Goal: Task Accomplishment & Management: Manage account settings

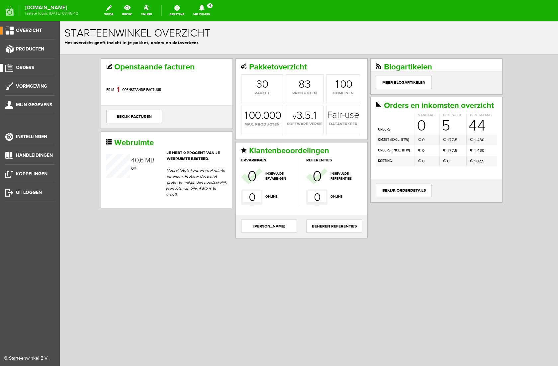
click at [31, 68] on span "Orders" at bounding box center [25, 68] width 18 height 6
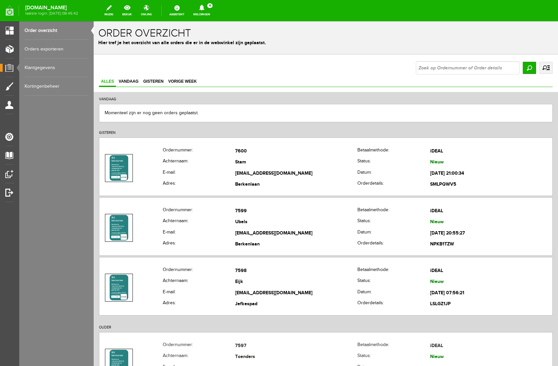
click at [204, 8] on icon at bounding box center [201, 8] width 5 height 6
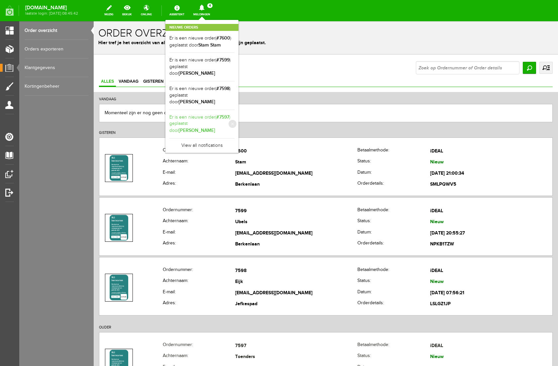
click at [235, 114] on link "Er is een nieuwe order( #7597 ) geplaatst door [PERSON_NAME]" at bounding box center [202, 124] width 65 height 20
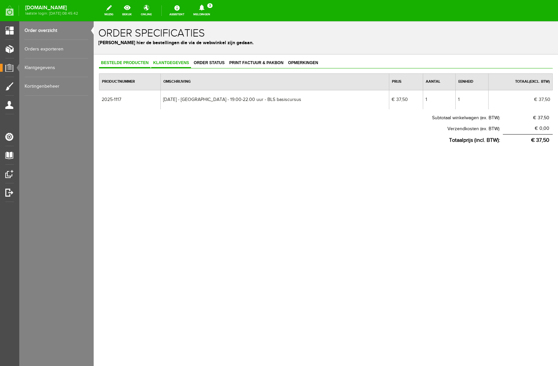
click at [163, 61] on span "Klantgegevens" at bounding box center [171, 62] width 40 height 5
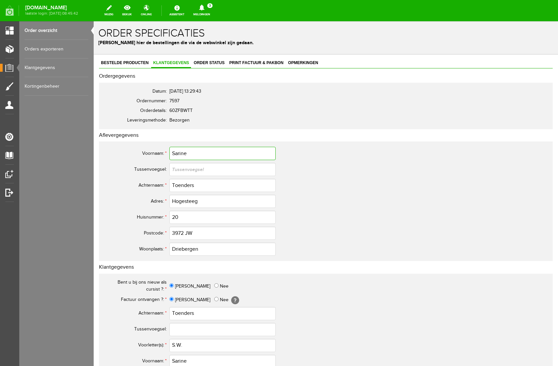
drag, startPoint x: 197, startPoint y: 155, endPoint x: 131, endPoint y: 156, distance: 66.5
click at [131, 156] on tr "Voornaam: * Sarine" at bounding box center [262, 154] width 319 height 16
drag, startPoint x: 198, startPoint y: 187, endPoint x: 159, endPoint y: 183, distance: 39.4
click at [159, 183] on tr "Achternaam: * Toenders" at bounding box center [262, 185] width 319 height 16
drag, startPoint x: 209, startPoint y: 200, endPoint x: 137, endPoint y: 201, distance: 71.5
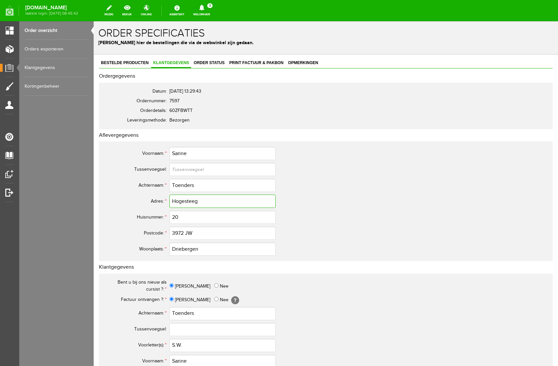
click at [137, 201] on tr "Adres: * Hogesteeg" at bounding box center [262, 201] width 319 height 16
drag, startPoint x: 197, startPoint y: 344, endPoint x: 173, endPoint y: 346, distance: 24.0
click at [173, 346] on input "S.W." at bounding box center [223, 345] width 106 height 13
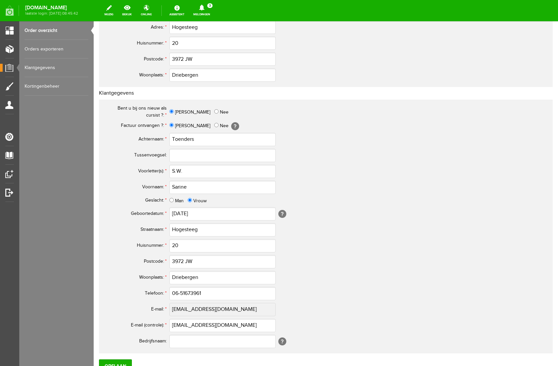
scroll to position [179, 0]
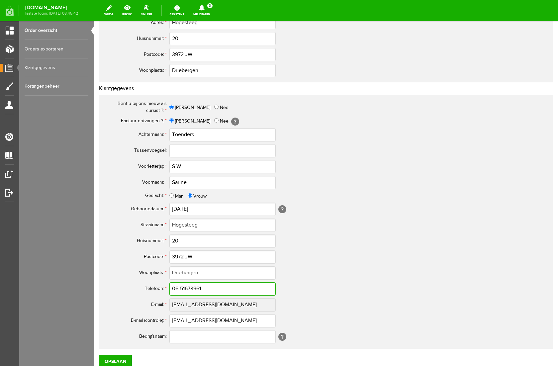
drag, startPoint x: 209, startPoint y: 288, endPoint x: 154, endPoint y: 287, distance: 54.8
click at [154, 287] on tr "Telefoon: * 06-51673961" at bounding box center [262, 289] width 319 height 16
drag, startPoint x: 227, startPoint y: 322, endPoint x: 109, endPoint y: 316, distance: 118.2
click at [109, 316] on tr "E-mail (controle): * [PERSON_NAME][EMAIL_ADDRESS][DOMAIN_NAME]" at bounding box center [262, 321] width 319 height 16
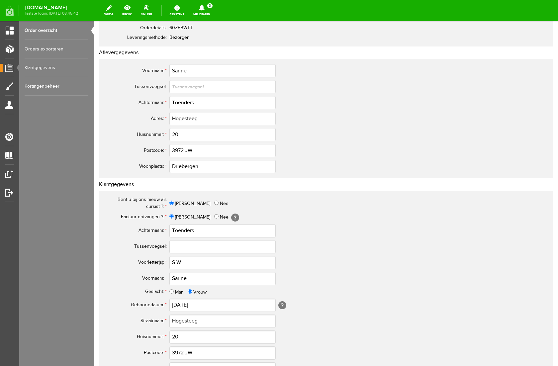
scroll to position [0, 0]
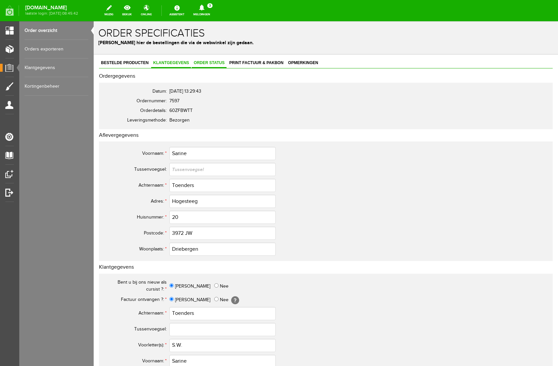
click at [223, 63] on span "Order status" at bounding box center [209, 62] width 35 height 5
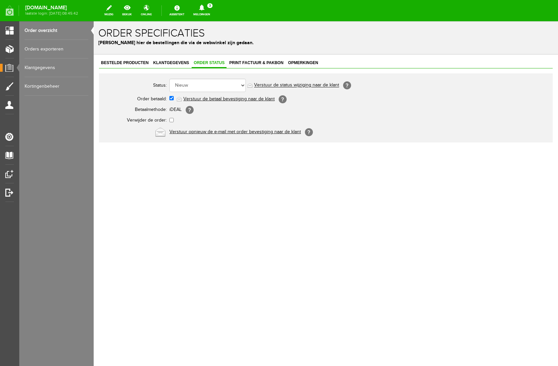
click at [223, 99] on link "Verstuur de betaal bevestiging naar de klant" at bounding box center [228, 98] width 91 height 5
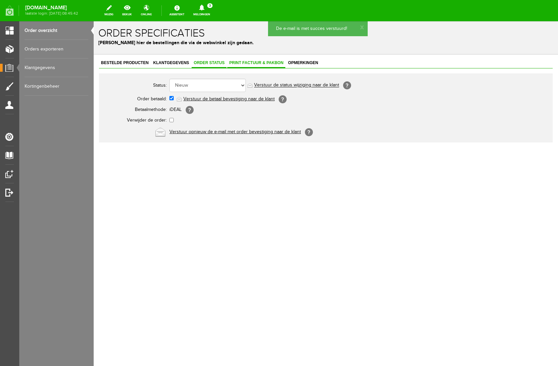
click at [252, 61] on span "Print factuur & pakbon" at bounding box center [256, 62] width 58 height 5
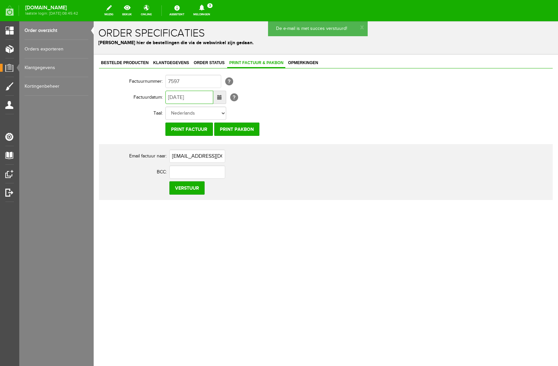
click at [174, 98] on input "[DATE]" at bounding box center [190, 97] width 48 height 13
type input "[DATE]"
click at [189, 193] on input "Verstuur" at bounding box center [187, 187] width 35 height 13
click at [204, 8] on icon at bounding box center [201, 8] width 5 height 6
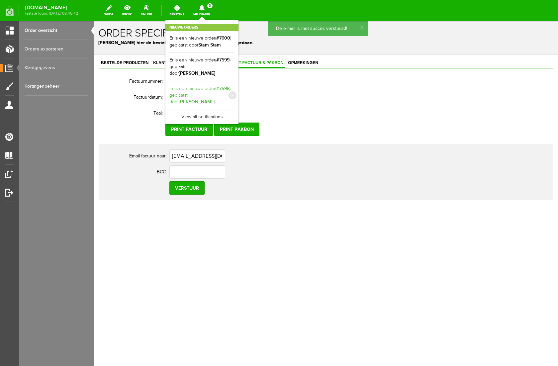
click at [235, 85] on link "Er is een nieuwe order( #7598 ) geplaatst door [PERSON_NAME]" at bounding box center [202, 95] width 65 height 20
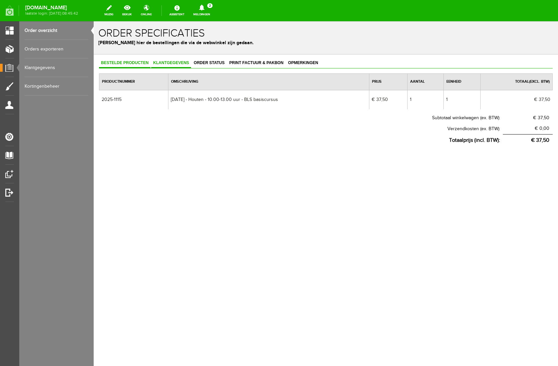
click at [176, 62] on span "Klantgegevens" at bounding box center [171, 62] width 40 height 5
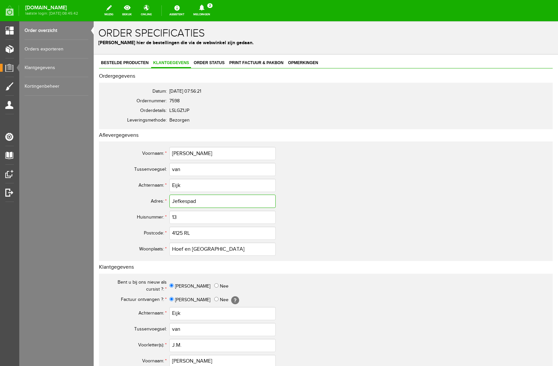
drag, startPoint x: 208, startPoint y: 204, endPoint x: 164, endPoint y: 200, distance: 44.1
click at [164, 200] on tr "Adres: * Jefkespad" at bounding box center [262, 201] width 319 height 16
drag, startPoint x: 181, startPoint y: 185, endPoint x: 164, endPoint y: 185, distance: 17.0
click at [164, 185] on tr "Achternaam: * Eijk" at bounding box center [262, 185] width 319 height 16
drag, startPoint x: 190, startPoint y: 154, endPoint x: 148, endPoint y: 157, distance: 42.6
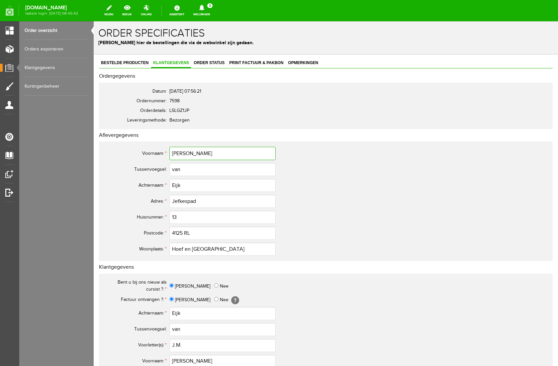
click at [148, 157] on tr "Voornaam: * [PERSON_NAME]" at bounding box center [262, 154] width 319 height 16
drag, startPoint x: 204, startPoint y: 154, endPoint x: 151, endPoint y: 156, distance: 52.9
click at [151, 156] on tr "Voornaam: * [PERSON_NAME]" at bounding box center [262, 154] width 319 height 16
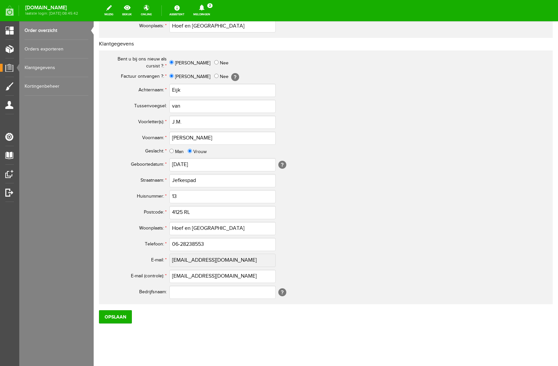
scroll to position [224, 0]
drag, startPoint x: 192, startPoint y: 121, endPoint x: 171, endPoint y: 121, distance: 21.3
click at [171, 121] on input "J.M." at bounding box center [223, 121] width 106 height 13
drag, startPoint x: 211, startPoint y: 243, endPoint x: 151, endPoint y: 243, distance: 60.2
click at [151, 243] on tr "Telefoon: * 06-28238553" at bounding box center [262, 244] width 319 height 16
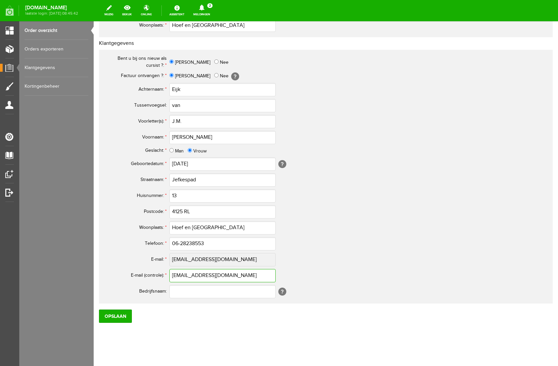
drag, startPoint x: 237, startPoint y: 276, endPoint x: 134, endPoint y: 277, distance: 103.0
click at [134, 277] on tr "E-mail (controle): * [EMAIL_ADDRESS][DOMAIN_NAME]" at bounding box center [262, 276] width 319 height 16
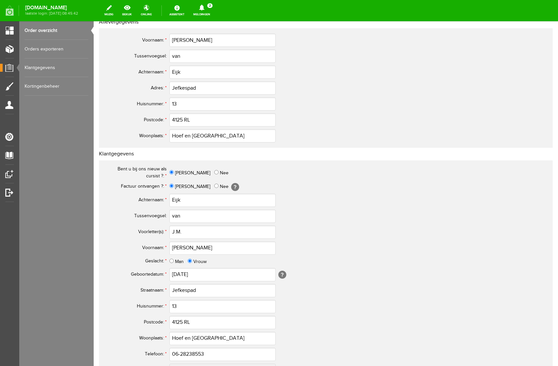
scroll to position [230, 0]
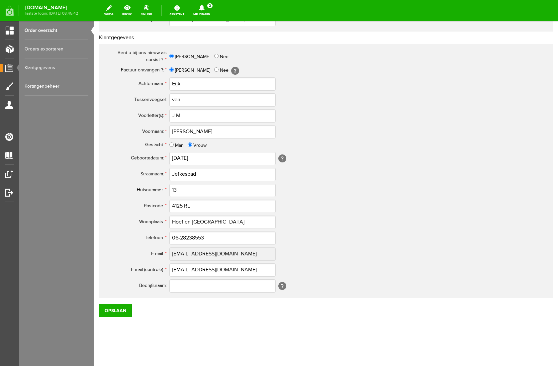
click at [121, 243] on th "Telefoon: *" at bounding box center [136, 238] width 66 height 16
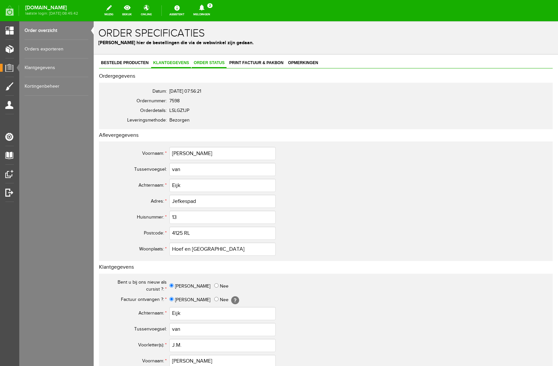
click at [222, 61] on span "Order status" at bounding box center [209, 62] width 35 height 5
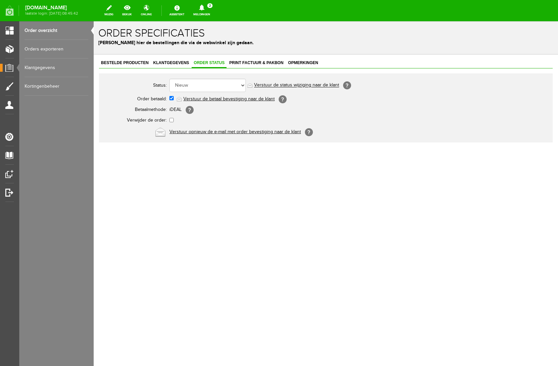
click at [211, 100] on link "Verstuur de betaal bevestiging naar de klant" at bounding box center [228, 98] width 91 height 5
click at [260, 62] on span "Print factuur & pakbon" at bounding box center [256, 62] width 58 height 5
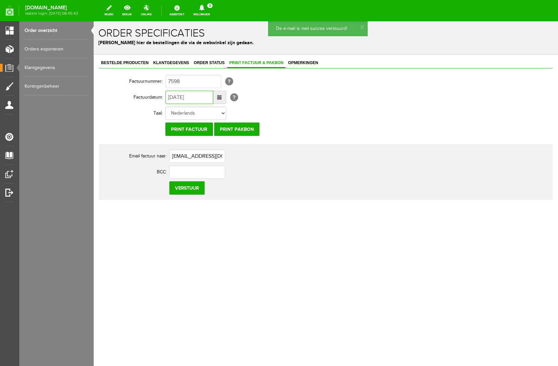
click at [173, 98] on input "[DATE]" at bounding box center [190, 97] width 48 height 13
type input "[DATE]"
click at [185, 187] on input "Verstuur" at bounding box center [187, 187] width 35 height 13
click at [210, 7] on icon at bounding box center [201, 8] width 17 height 6
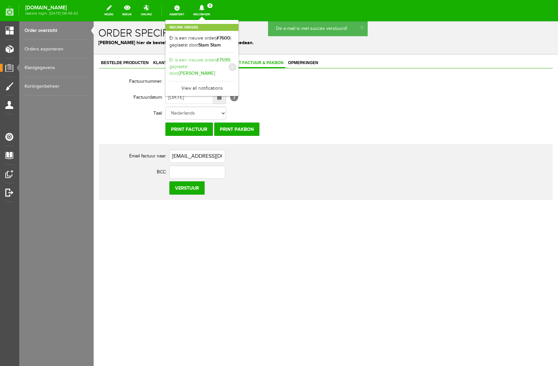
click at [215, 70] on b "[PERSON_NAME]" at bounding box center [197, 73] width 37 height 6
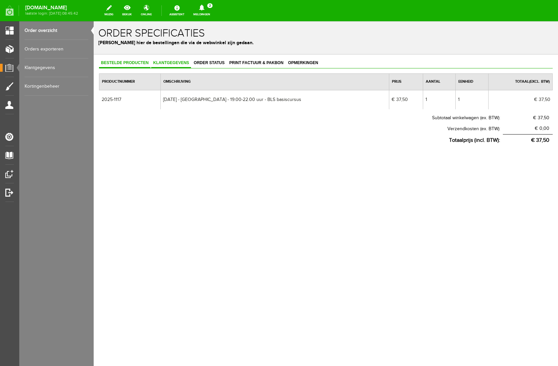
click at [174, 64] on span "Klantgegevens" at bounding box center [171, 62] width 40 height 5
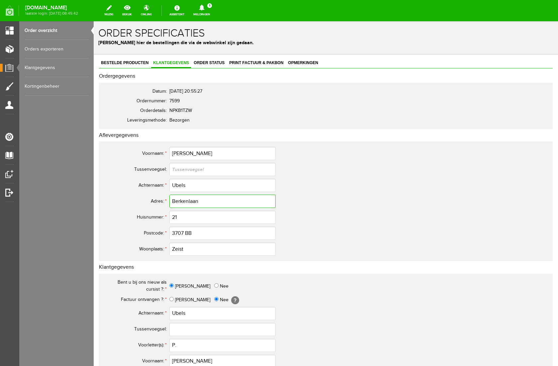
drag, startPoint x: 201, startPoint y: 201, endPoint x: 136, endPoint y: 197, distance: 65.6
click at [136, 197] on tr "Adres: * Berkenlaan" at bounding box center [262, 201] width 319 height 16
drag, startPoint x: 199, startPoint y: 155, endPoint x: 159, endPoint y: 155, distance: 40.2
click at [159, 155] on tr "Voornaam: * [PERSON_NAME]" at bounding box center [262, 154] width 319 height 16
drag, startPoint x: 190, startPoint y: 186, endPoint x: 162, endPoint y: 186, distance: 27.6
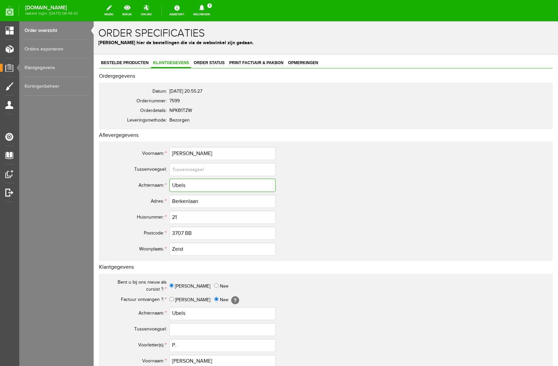
click at [162, 186] on tr "Achternaam: * Ubels" at bounding box center [262, 185] width 319 height 16
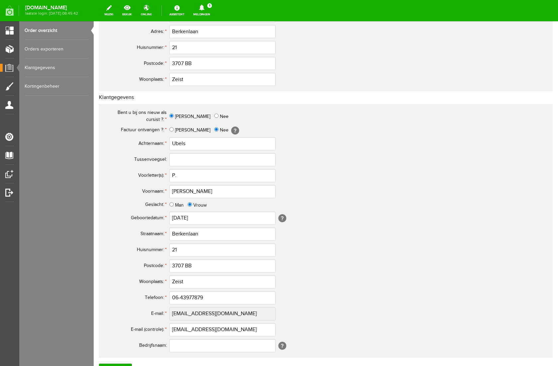
scroll to position [182, 0]
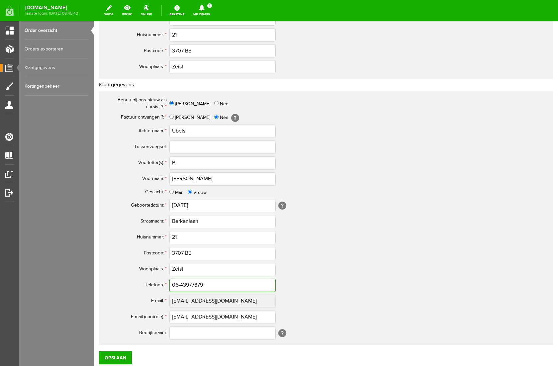
drag, startPoint x: 209, startPoint y: 286, endPoint x: 167, endPoint y: 285, distance: 41.6
click at [168, 285] on tr "Telefoon: * 06-43977879" at bounding box center [262, 286] width 319 height 16
drag, startPoint x: 236, startPoint y: 317, endPoint x: 154, endPoint y: 316, distance: 82.8
click at [154, 316] on tr "E-mail (controle): * [EMAIL_ADDRESS][DOMAIN_NAME]" at bounding box center [262, 317] width 319 height 16
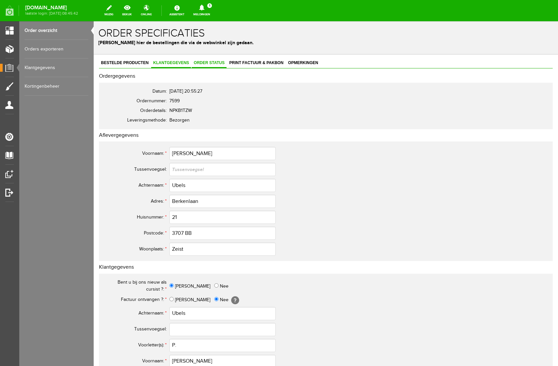
click at [214, 64] on span "Order status" at bounding box center [209, 62] width 35 height 5
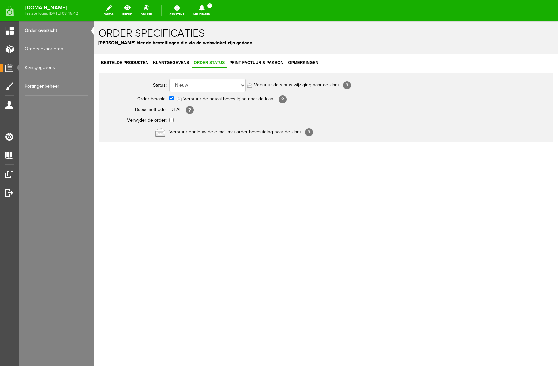
click at [211, 100] on link "Verstuur de betaal bevestiging naar de klant" at bounding box center [228, 98] width 91 height 5
click at [261, 61] on span "Print factuur & pakbon" at bounding box center [256, 62] width 58 height 5
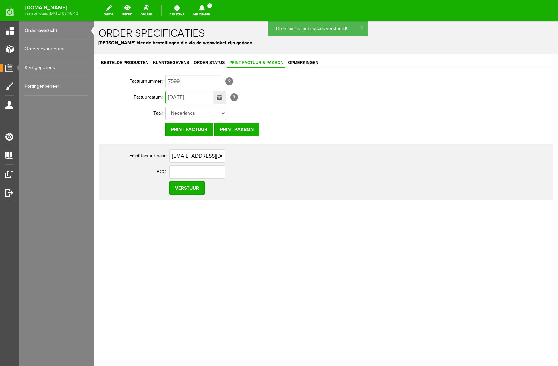
click at [173, 97] on input "[DATE]" at bounding box center [190, 97] width 48 height 13
type input "[DATE]"
click at [191, 188] on input "Verstuur" at bounding box center [187, 187] width 35 height 13
click at [204, 9] on icon at bounding box center [201, 8] width 5 height 6
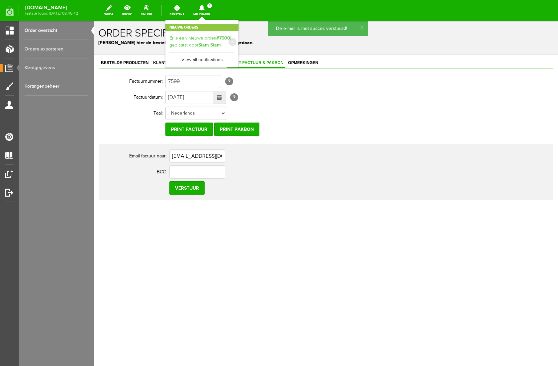
click at [235, 40] on link "Er is een nieuwe order( #7600 ) geplaatst door Stam Stam" at bounding box center [202, 42] width 65 height 14
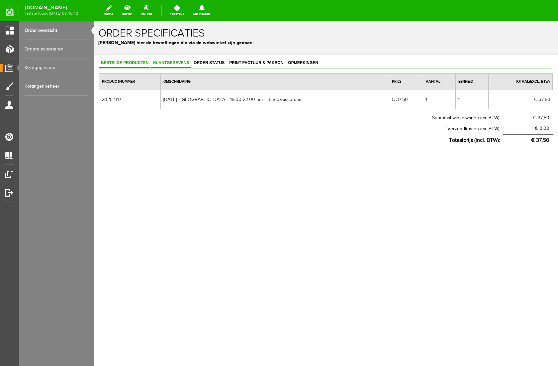
click at [181, 61] on span "Klantgegevens" at bounding box center [171, 62] width 40 height 5
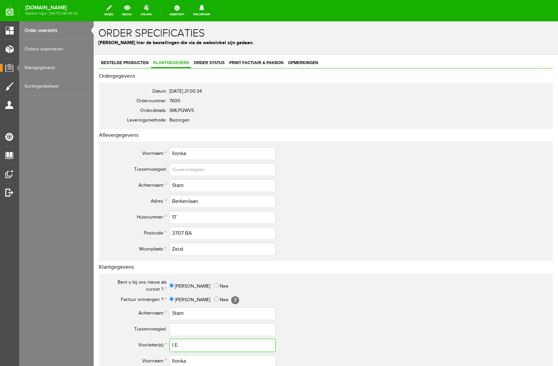
drag, startPoint x: 187, startPoint y: 346, endPoint x: 127, endPoint y: 342, distance: 60.6
click at [127, 342] on tr "Voorletter(s): * I.E." at bounding box center [262, 346] width 319 height 16
drag, startPoint x: 188, startPoint y: 153, endPoint x: 154, endPoint y: 154, distance: 34.3
click at [154, 154] on tr "Voornaam: * Ilonka" at bounding box center [262, 154] width 319 height 16
drag, startPoint x: 177, startPoint y: 185, endPoint x: 151, endPoint y: 189, distance: 26.5
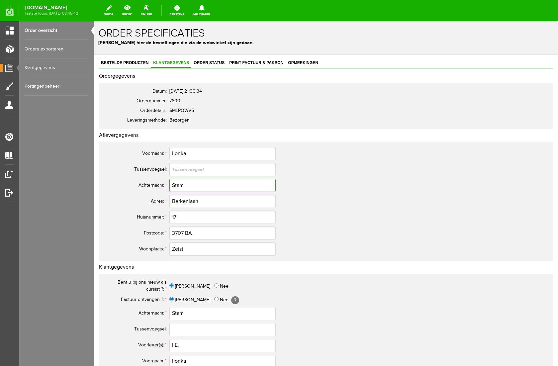
click at [151, 189] on tr "Achternaam: * Stam" at bounding box center [262, 185] width 319 height 16
drag, startPoint x: 188, startPoint y: 184, endPoint x: 172, endPoint y: 185, distance: 16.7
click at [172, 185] on input "Stam" at bounding box center [223, 185] width 106 height 13
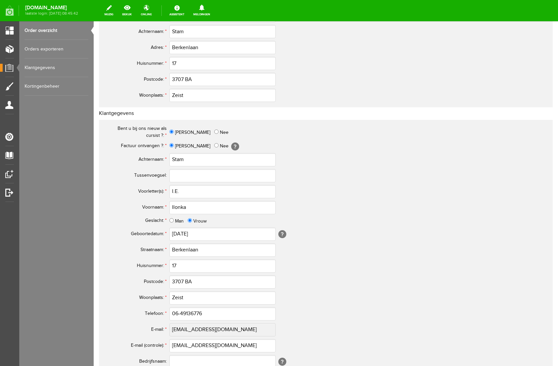
scroll to position [156, 0]
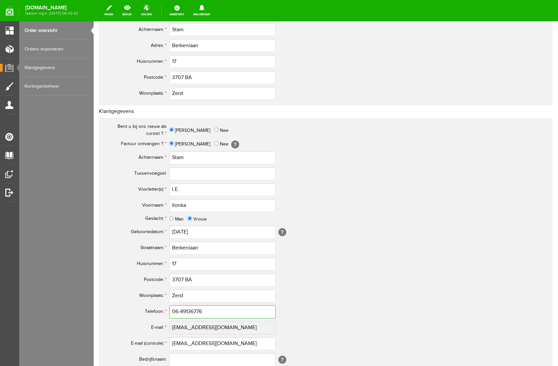
drag, startPoint x: 209, startPoint y: 312, endPoint x: 127, endPoint y: 314, distance: 82.4
click at [127, 314] on tr "Telefoon: * 06-49136776" at bounding box center [262, 312] width 319 height 16
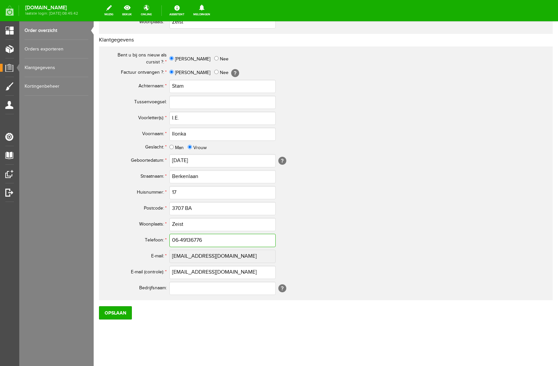
scroll to position [228, 0]
drag, startPoint x: 237, startPoint y: 274, endPoint x: 163, endPoint y: 272, distance: 74.1
click at [163, 272] on tr "E-mail (controle): * [EMAIL_ADDRESS][DOMAIN_NAME]" at bounding box center [262, 272] width 319 height 16
click at [119, 309] on input "Opslaan" at bounding box center [115, 312] width 33 height 13
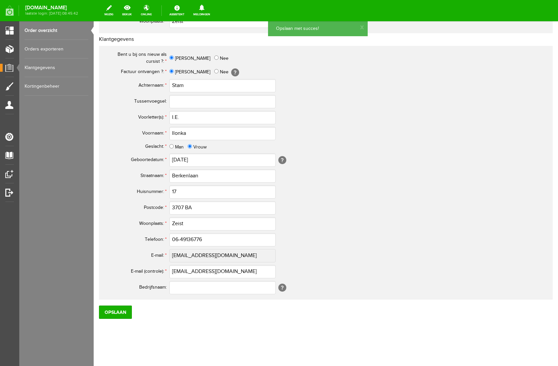
scroll to position [0, 0]
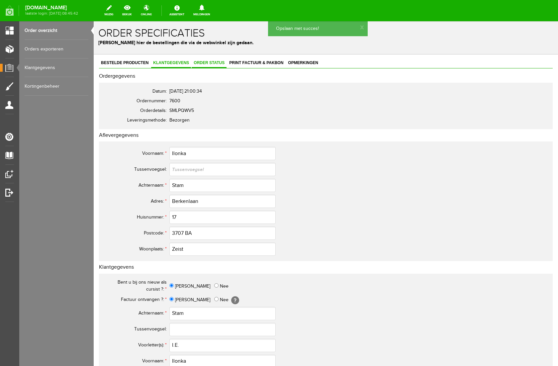
click at [213, 62] on span "Order status" at bounding box center [209, 62] width 35 height 5
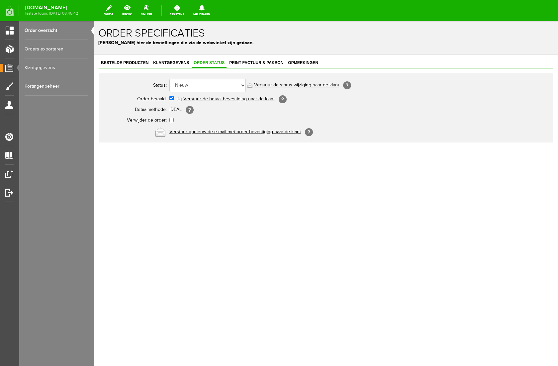
click at [219, 99] on link "Verstuur de betaal bevestiging naar de klant" at bounding box center [228, 98] width 91 height 5
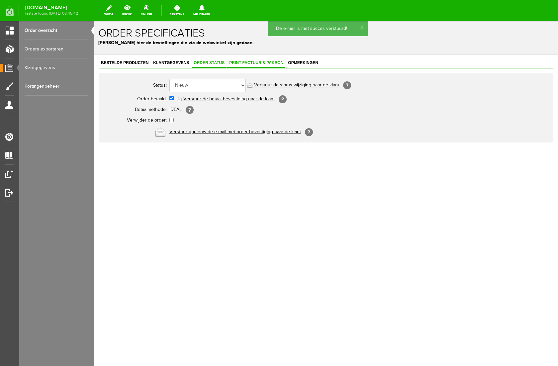
click at [251, 62] on span "Print factuur & pakbon" at bounding box center [256, 62] width 58 height 5
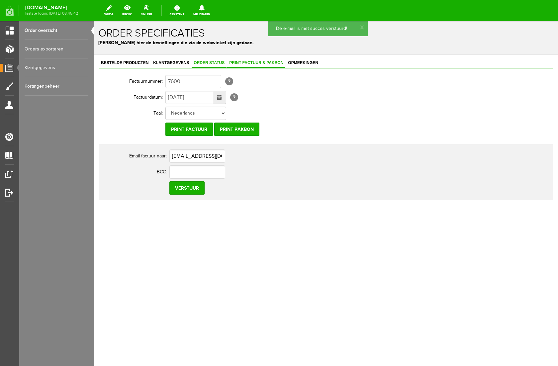
click at [211, 61] on span "Order status" at bounding box center [209, 62] width 35 height 5
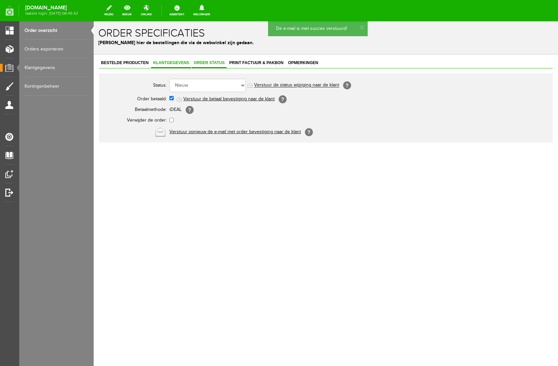
click at [163, 64] on span "Klantgegevens" at bounding box center [171, 62] width 40 height 5
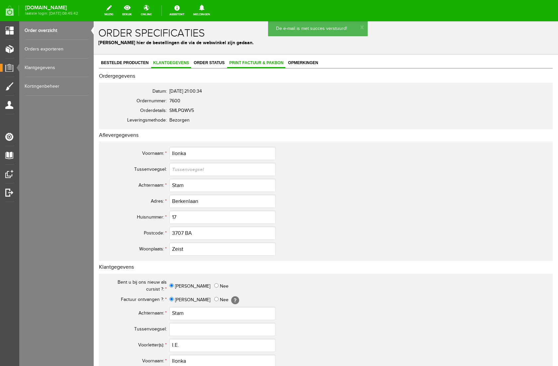
click at [243, 63] on span "Print factuur & pakbon" at bounding box center [256, 62] width 58 height 5
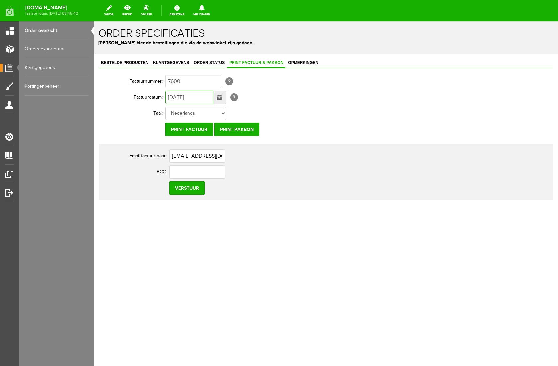
click at [173, 96] on input "[DATE]" at bounding box center [190, 97] width 48 height 13
type input "[DATE]"
click at [192, 189] on input "Verstuur" at bounding box center [187, 187] width 35 height 13
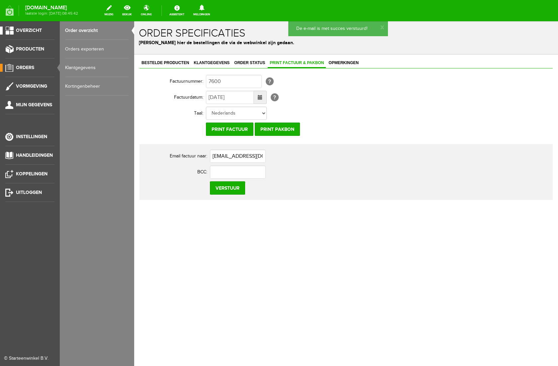
click at [24, 28] on span "Overzicht" at bounding box center [29, 31] width 26 height 6
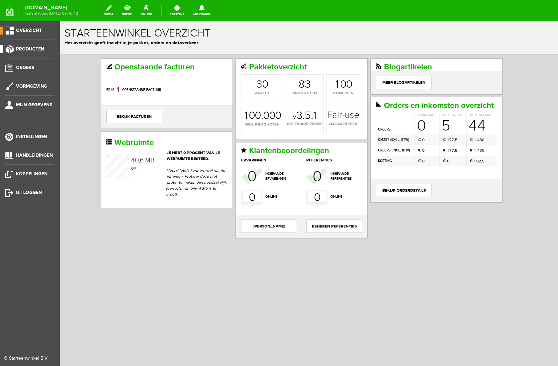
click at [28, 50] on span "Producten" at bounding box center [30, 49] width 28 height 6
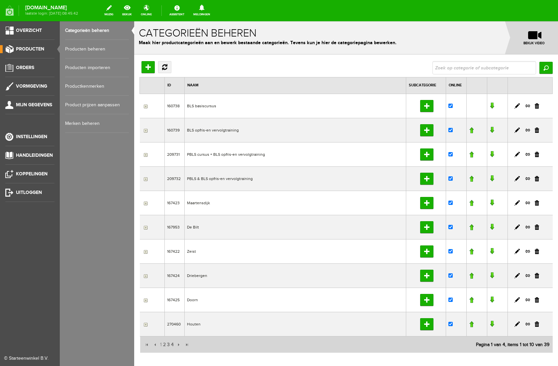
click at [78, 48] on link "Producten beheren" at bounding box center [97, 49] width 64 height 19
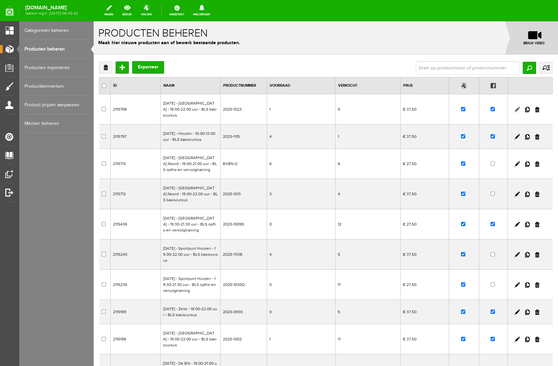
click at [518, 109] on link at bounding box center [517, 109] width 5 height 5
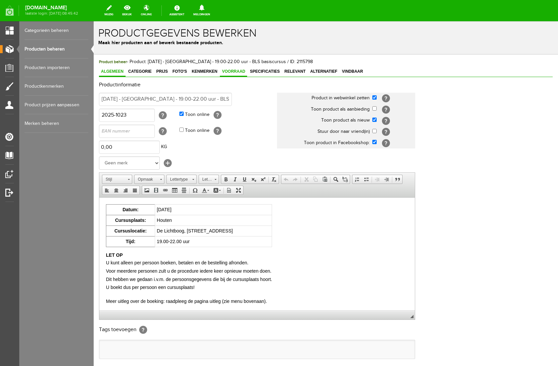
click at [243, 73] on span "Voorraad" at bounding box center [233, 71] width 27 height 5
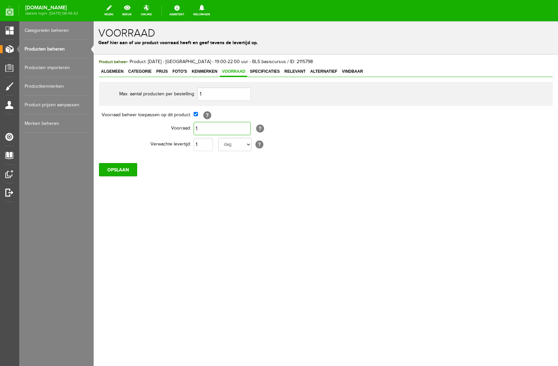
click at [206, 128] on input "1" at bounding box center [222, 128] width 57 height 13
drag, startPoint x: 194, startPoint y: 207, endPoint x: 153, endPoint y: 182, distance: 48.4
click at [194, 207] on div "Product beheer - Product: [DATE] - [GEOGRAPHIC_DATA] - 19.00-22.00 uur - BLS ba…" at bounding box center [326, 140] width 465 height 171
click at [127, 170] on input "OPSLAAN" at bounding box center [118, 169] width 38 height 13
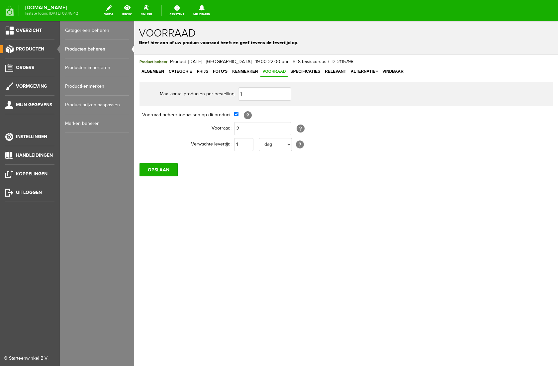
click at [89, 51] on link "Producten beheren" at bounding box center [97, 49] width 64 height 19
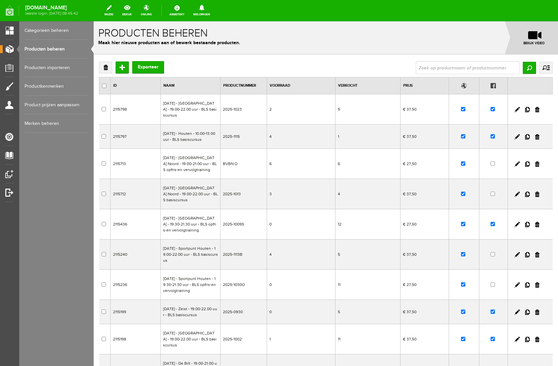
scroll to position [109, 0]
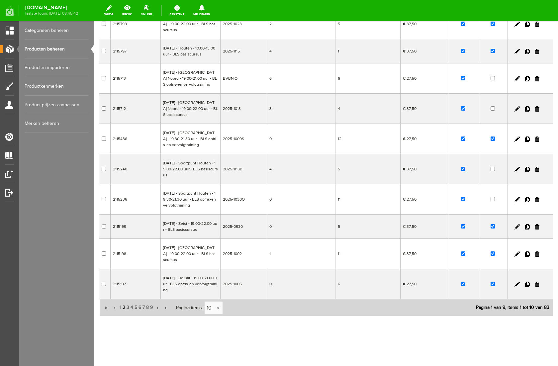
click at [124, 307] on span "2" at bounding box center [124, 307] width 4 height 13
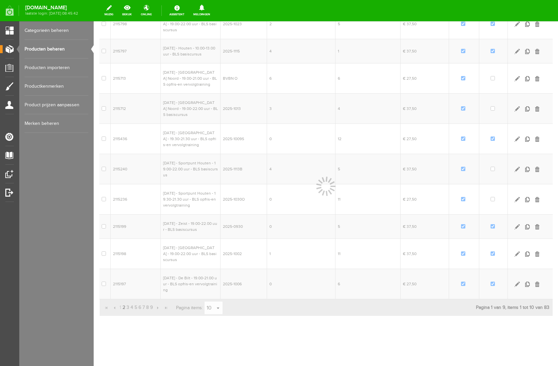
scroll to position [97, 0]
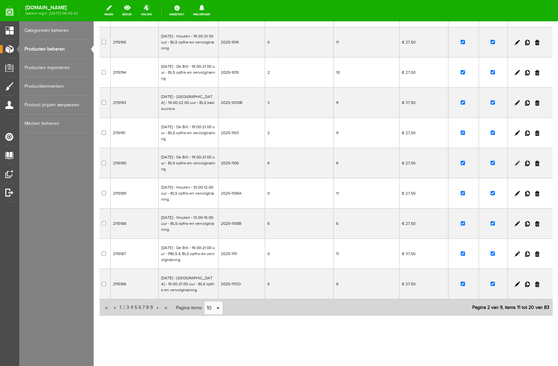
click at [518, 162] on link at bounding box center [517, 163] width 5 height 5
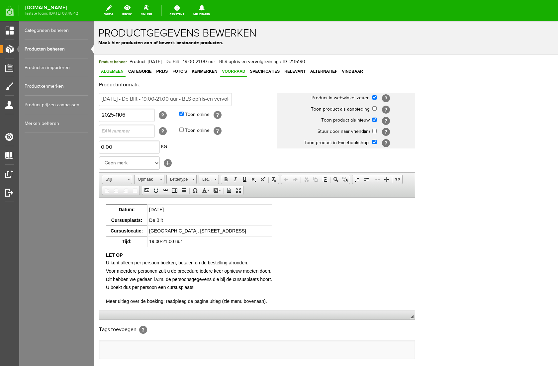
scroll to position [0, 0]
click at [236, 72] on span "Voorraad" at bounding box center [233, 71] width 27 height 5
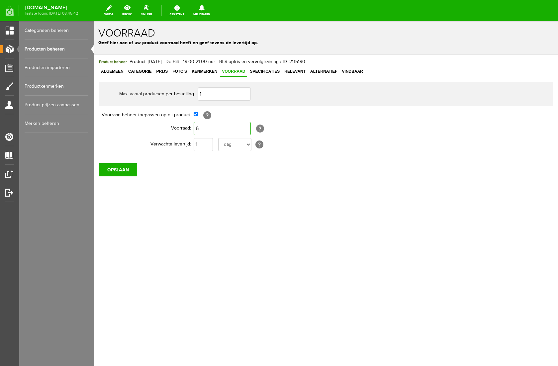
click at [214, 131] on input "6" at bounding box center [222, 128] width 57 height 13
drag, startPoint x: 203, startPoint y: 218, endPoint x: 179, endPoint y: 197, distance: 32.0
click at [202, 217] on div "Product beheer - Product: [DATE] - De Bilt - 19.00-21.00 uur - BLS opfris-en ve…" at bounding box center [326, 140] width 465 height 171
click at [124, 172] on input "OPSLAAN" at bounding box center [118, 169] width 38 height 13
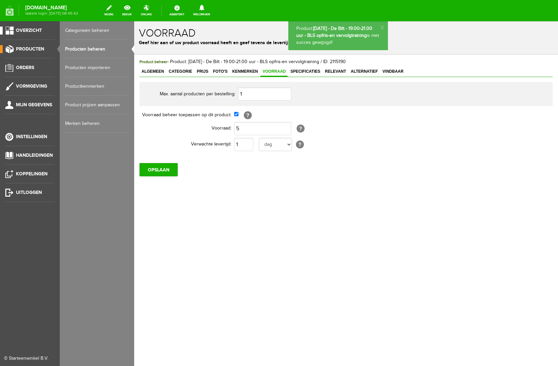
click at [28, 31] on span "Overzicht" at bounding box center [29, 31] width 26 height 6
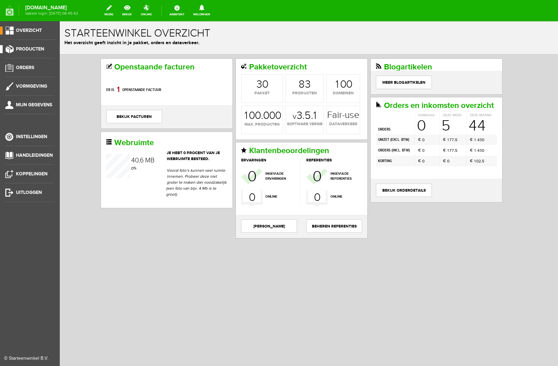
click at [33, 50] on span "Producten" at bounding box center [30, 49] width 28 height 6
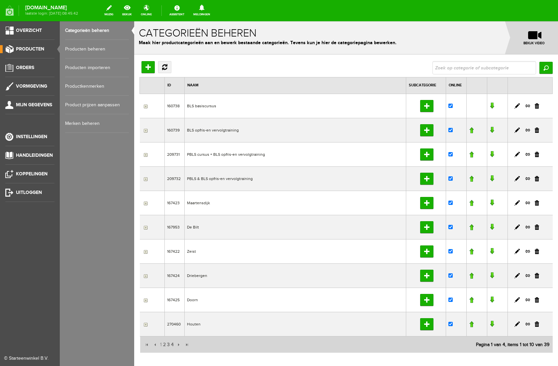
click at [86, 50] on link "Producten beheren" at bounding box center [97, 49] width 64 height 19
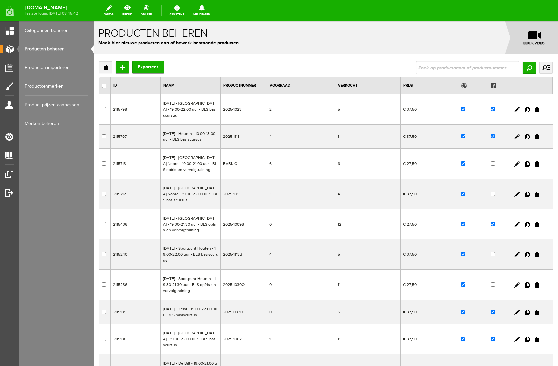
scroll to position [109, 0]
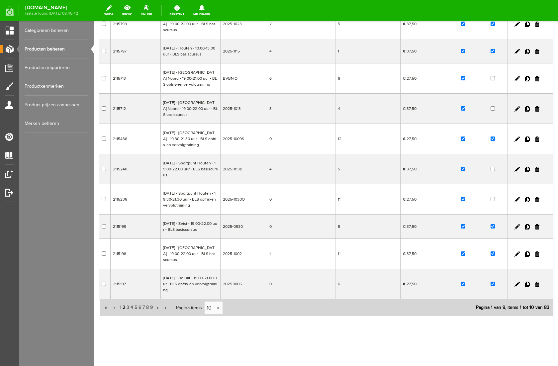
click at [123, 308] on span "2" at bounding box center [124, 307] width 4 height 13
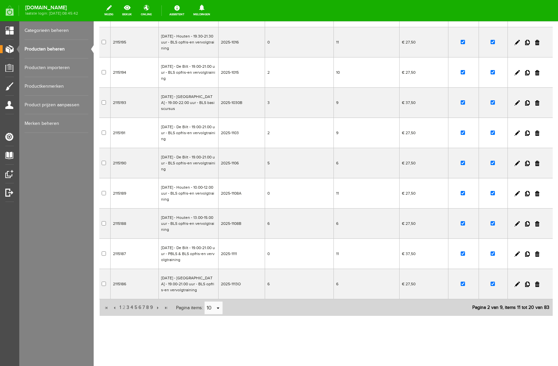
scroll to position [97, 0]
click at [518, 285] on link at bounding box center [517, 284] width 5 height 5
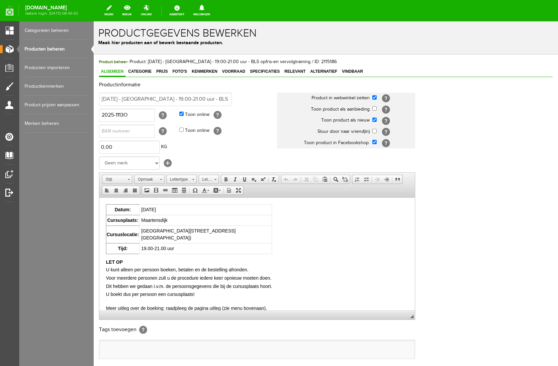
scroll to position [0, 0]
click at [238, 74] on link "Voorraad" at bounding box center [233, 72] width 27 height 10
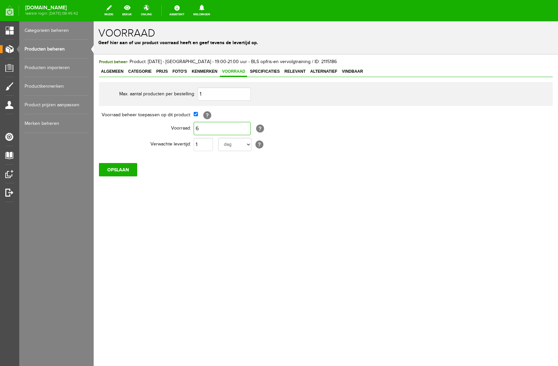
click at [203, 130] on input "6" at bounding box center [222, 128] width 57 height 13
type input "7"
drag, startPoint x: 216, startPoint y: 176, endPoint x: 207, endPoint y: 176, distance: 9.0
click at [216, 176] on div "Product beheer - Product: [DATE] - [GEOGRAPHIC_DATA] - 19.00-21.00 uur - BLS op…" at bounding box center [326, 140] width 465 height 171
click at [113, 172] on input "OPSLAAN" at bounding box center [118, 169] width 38 height 13
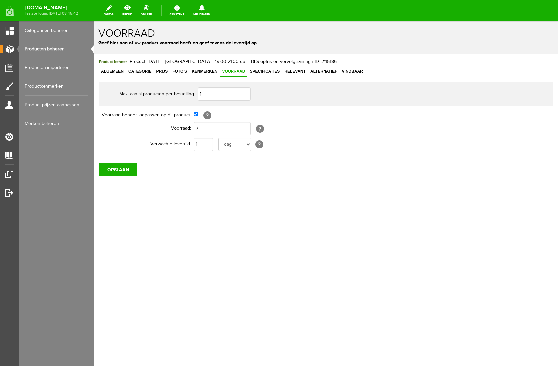
click at [52, 50] on link "Producten beheren" at bounding box center [57, 49] width 64 height 19
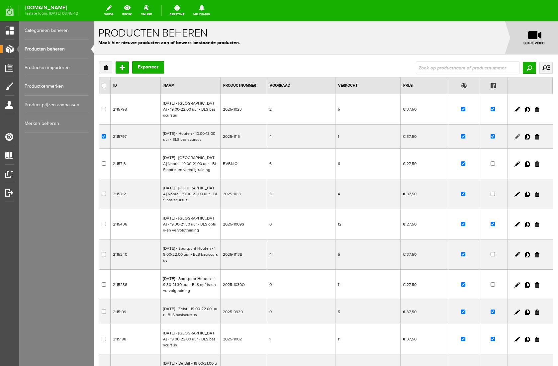
click at [517, 140] on link at bounding box center [517, 136] width 5 height 5
checkbox input "true"
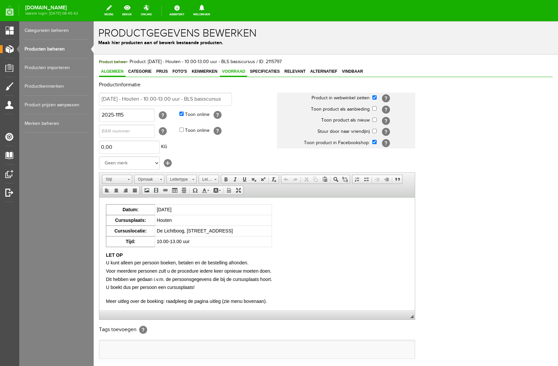
click at [238, 71] on span "Voorraad" at bounding box center [233, 71] width 27 height 5
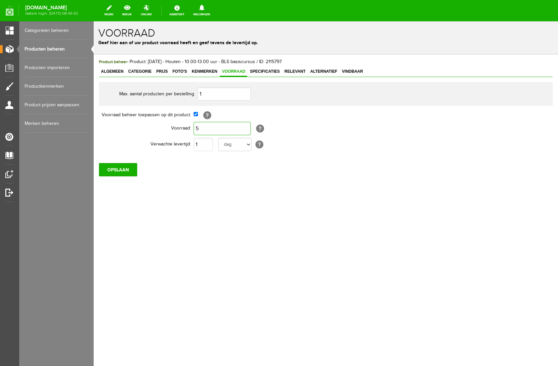
click at [204, 131] on input "5" at bounding box center [222, 128] width 57 height 13
drag, startPoint x: 209, startPoint y: 131, endPoint x: 184, endPoint y: 130, distance: 24.6
click at [184, 130] on tr "Voorraad: 19 [?] Kenmerk voorraad moet gelijk of minder zijn dan de product voo…" at bounding box center [258, 129] width 319 height 16
type input "3"
drag, startPoint x: 195, startPoint y: 266, endPoint x: 189, endPoint y: 257, distance: 10.4
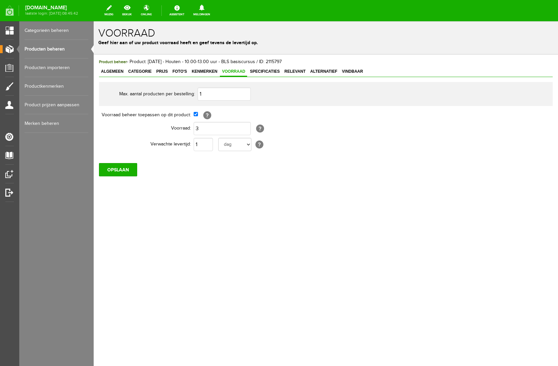
click at [194, 264] on body "x Voorraad Geef hier aan of uw product voorraad heeft en geef tevens de leverti…" at bounding box center [326, 193] width 465 height 345
click at [123, 170] on input "OPSLAAN" at bounding box center [118, 169] width 38 height 13
click at [58, 49] on link "Producten beheren" at bounding box center [57, 49] width 64 height 19
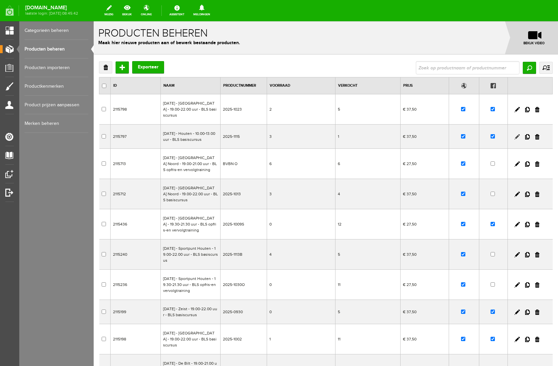
click at [518, 138] on link at bounding box center [517, 136] width 5 height 5
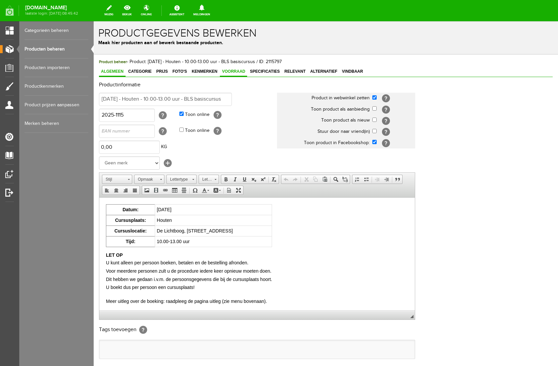
click at [229, 72] on span "Voorraad" at bounding box center [233, 71] width 27 height 5
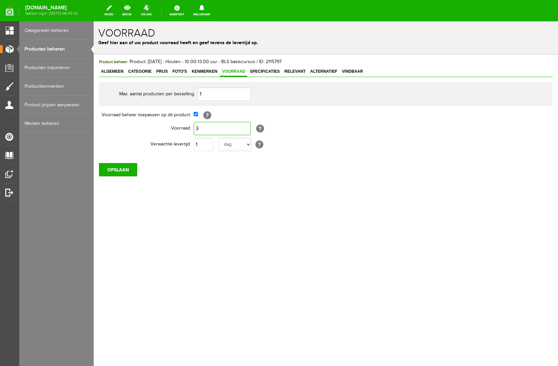
click at [203, 129] on input "3" at bounding box center [222, 128] width 57 height 13
type input "4"
drag, startPoint x: 195, startPoint y: 179, endPoint x: 139, endPoint y: 163, distance: 58.2
click at [173, 170] on div "Product beheer - Product: [DATE] - Houten - 10.00-13.00 uur - BLS basiscursus /…" at bounding box center [326, 140] width 465 height 171
click at [106, 170] on input "OPSLAAN" at bounding box center [118, 169] width 38 height 13
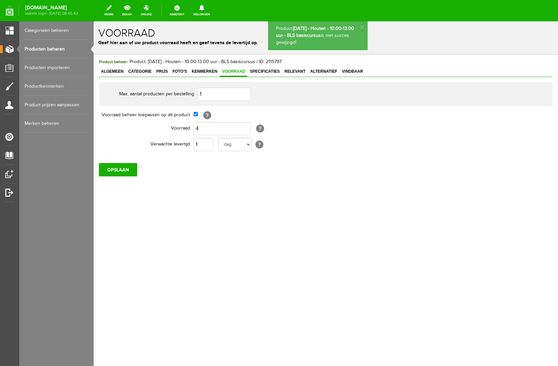
click at [37, 50] on link "Producten beheren" at bounding box center [57, 49] width 64 height 19
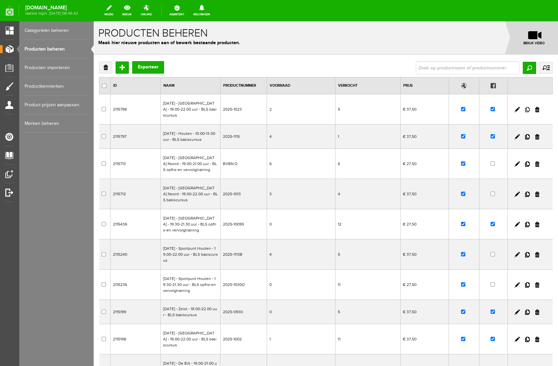
click at [529, 110] on link at bounding box center [527, 109] width 5 height 5
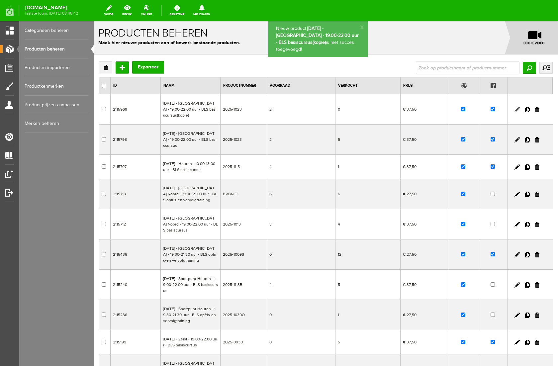
click at [517, 108] on link at bounding box center [517, 109] width 5 height 5
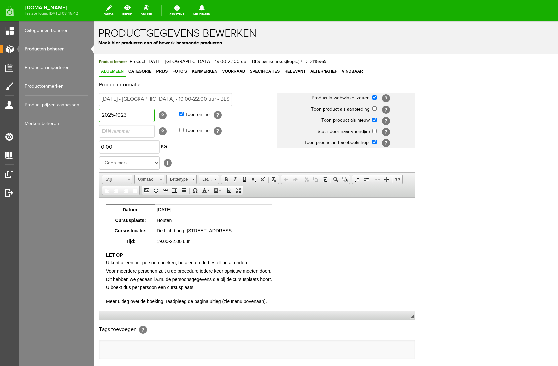
click at [134, 117] on input "2025-1023" at bounding box center [127, 115] width 56 height 13
type input "2025-1023B2"
drag, startPoint x: 129, startPoint y: 98, endPoint x: 157, endPoint y: 99, distance: 27.6
click at [157, 99] on input "[DATE] - [GEOGRAPHIC_DATA] - 19.00-22.00 uur - BLS basiscursus(kopie)" at bounding box center [165, 99] width 133 height 13
click at [220, 99] on input "[DATE] - Houten - 19.00-22.00 uur - BLS basiscursus(kopie)" at bounding box center [165, 99] width 133 height 13
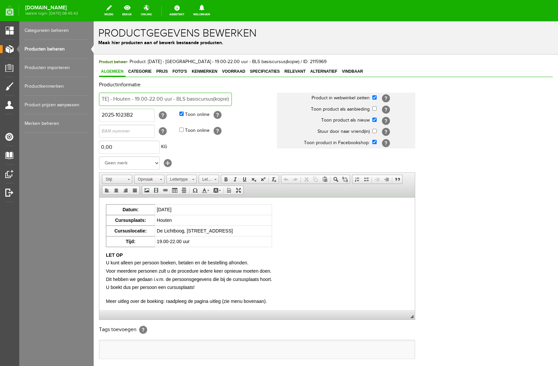
scroll to position [0, 64]
click at [230, 99] on input "[DATE] - Houten - 19.00-22.00 uur - BLS basiscursus(kopie)" at bounding box center [165, 99] width 133 height 13
type input "[DATE] - Houten - 19.00-22.00 uur - BLS basiscursus"
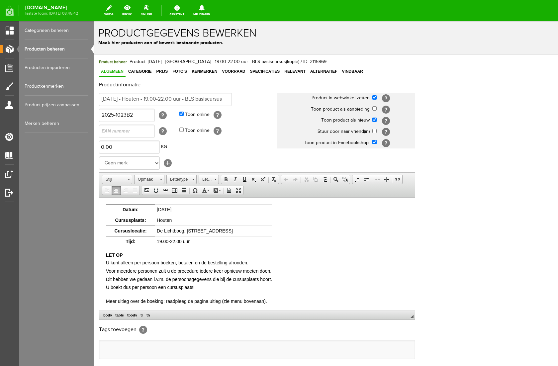
drag, startPoint x: 191, startPoint y: 210, endPoint x: 212, endPoint y: 209, distance: 20.9
click at [212, 209] on td "[DATE]" at bounding box center [213, 209] width 117 height 11
drag, startPoint x: 234, startPoint y: 70, endPoint x: 220, endPoint y: 85, distance: 20.9
click at [234, 70] on span "Voorraad" at bounding box center [233, 71] width 27 height 5
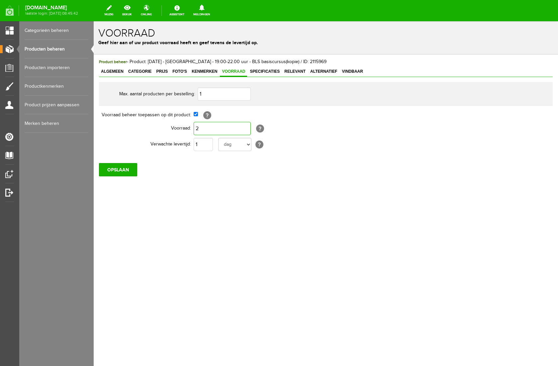
click at [201, 129] on input "2" at bounding box center [222, 128] width 57 height 13
type input "6"
click at [190, 199] on div "Product beheer - Product: [DATE] - [GEOGRAPHIC_DATA] - 19.00-22.00 uur - BLS ba…" at bounding box center [326, 140] width 465 height 171
click at [203, 75] on link "Kenmerken" at bounding box center [205, 72] width 30 height 10
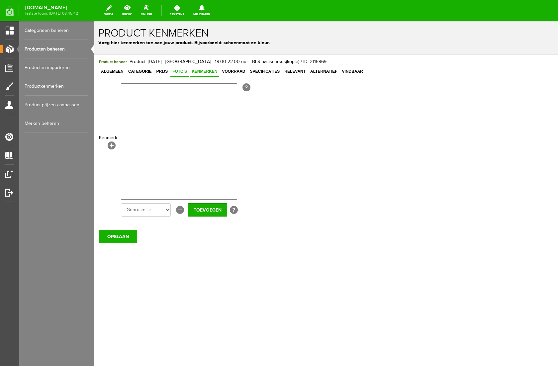
click at [178, 73] on span "Foto's" at bounding box center [180, 71] width 19 height 5
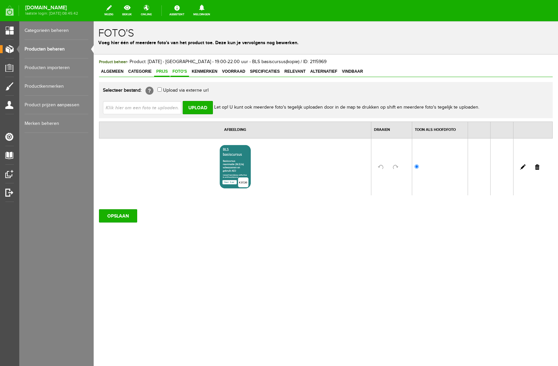
click at [161, 71] on span "Prijs" at bounding box center [162, 71] width 16 height 5
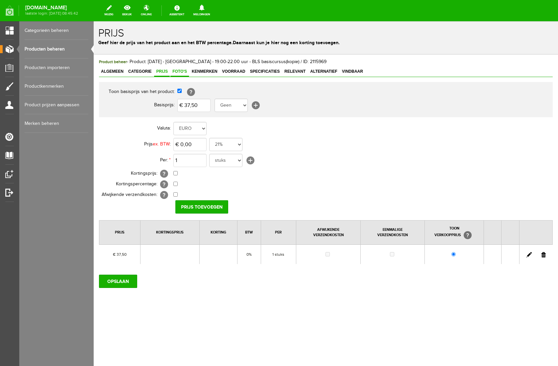
click at [176, 71] on span "Foto's" at bounding box center [180, 71] width 19 height 5
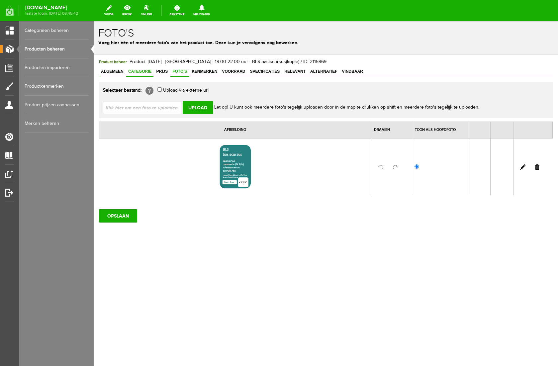
click at [152, 71] on span "Categorie" at bounding box center [139, 71] width 27 height 5
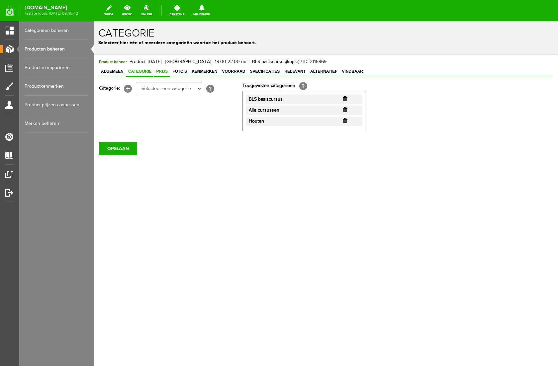
click at [164, 70] on span "Prijs" at bounding box center [162, 71] width 16 height 5
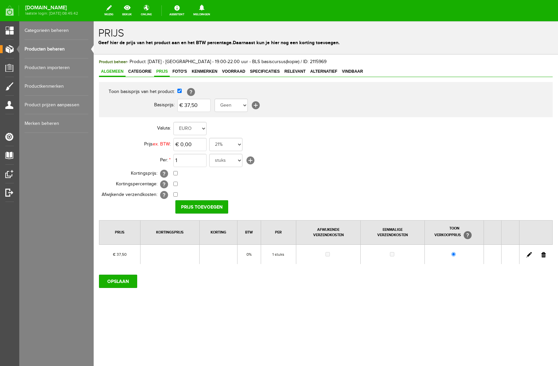
click at [113, 74] on link "Algemeen" at bounding box center [112, 72] width 27 height 10
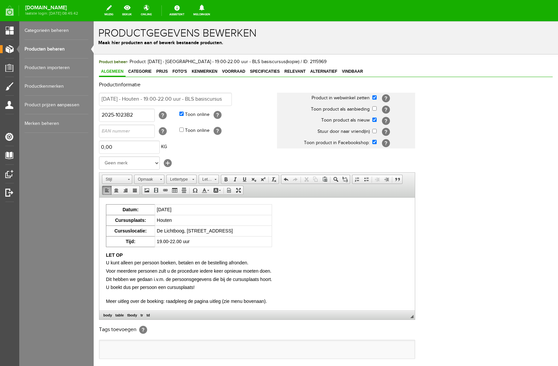
scroll to position [1, 0]
click at [127, 114] on input "2025-1023B2" at bounding box center [127, 115] width 56 height 13
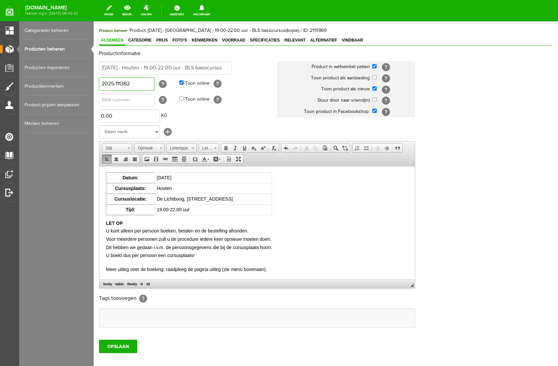
scroll to position [68, 0]
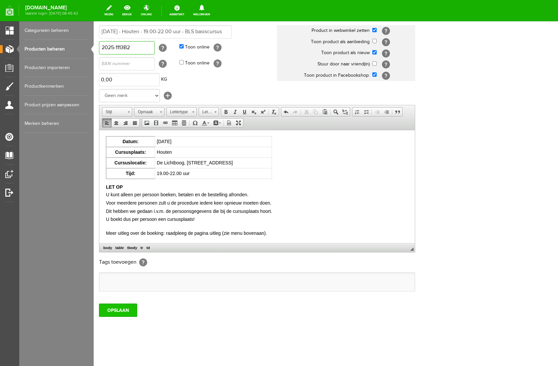
type input "2025-1113B2"
click at [117, 313] on input "OPSLAAN" at bounding box center [118, 310] width 38 height 13
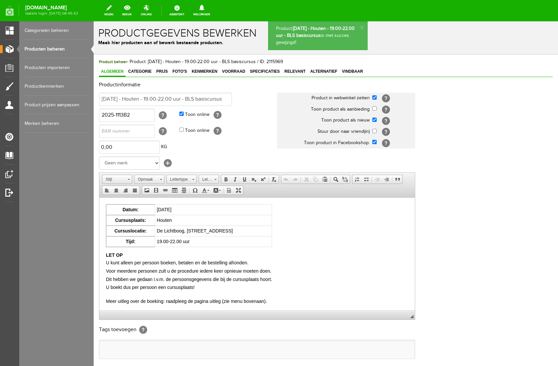
scroll to position [0, 0]
click at [44, 32] on link "Categorieën beheren" at bounding box center [57, 30] width 64 height 19
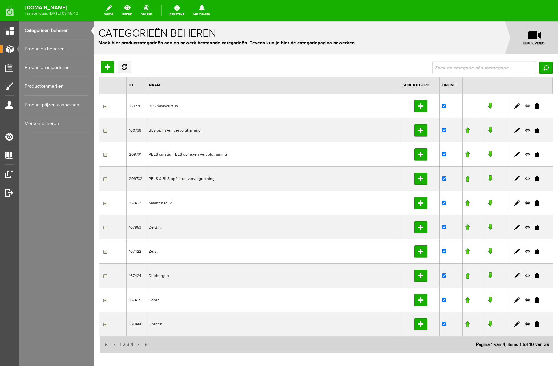
click at [528, 105] on link at bounding box center [527, 106] width 5 height 6
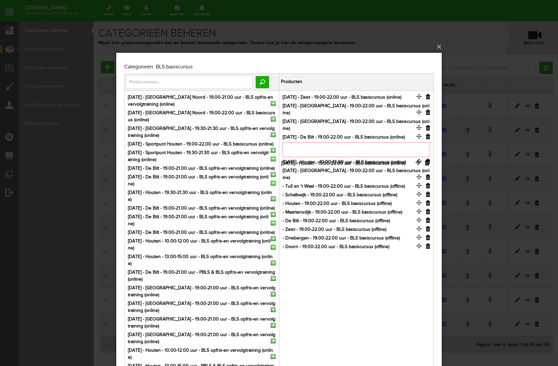
drag, startPoint x: 419, startPoint y: 102, endPoint x: 418, endPoint y: 167, distance: 65.5
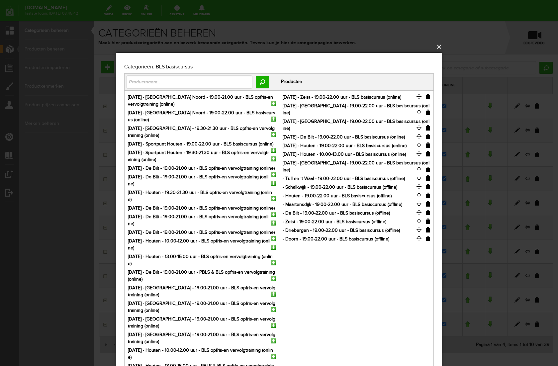
click at [440, 47] on button "×" at bounding box center [281, 47] width 326 height 15
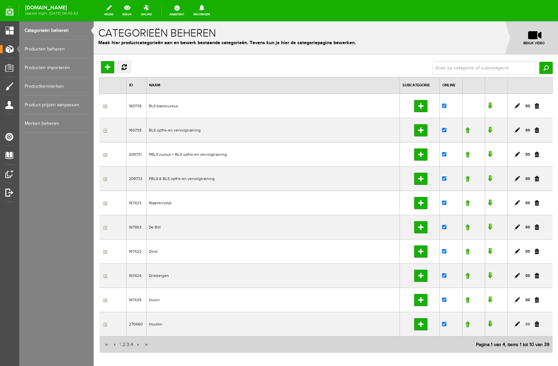
click at [528, 324] on link at bounding box center [527, 324] width 5 height 6
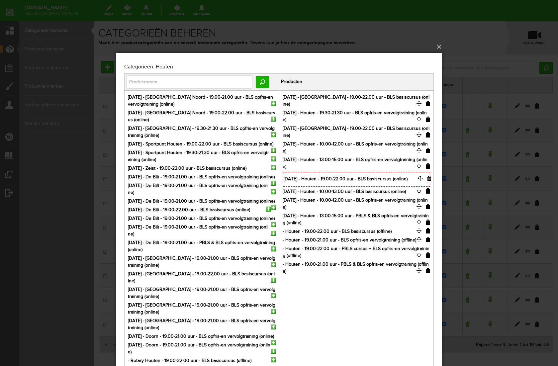
drag, startPoint x: 419, startPoint y: 103, endPoint x: 421, endPoint y: 184, distance: 81.8
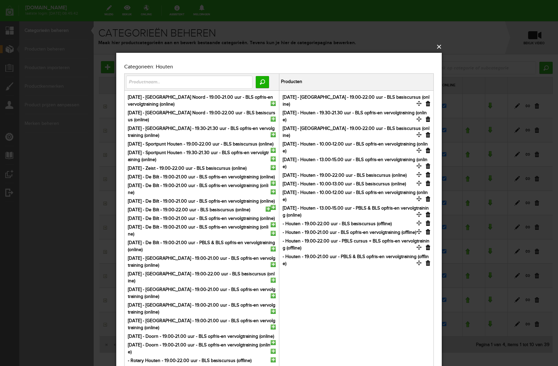
click at [440, 47] on button "×" at bounding box center [281, 47] width 326 height 15
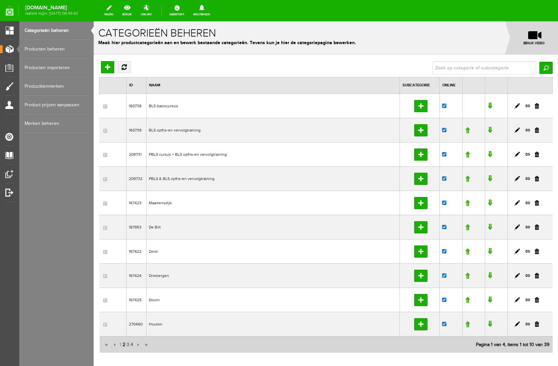
click at [124, 345] on span "2" at bounding box center [124, 344] width 4 height 13
click at [127, 345] on span "3" at bounding box center [128, 344] width 4 height 13
click at [133, 344] on span "4" at bounding box center [132, 344] width 4 height 13
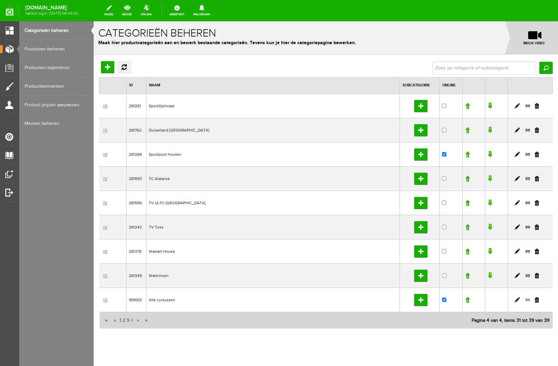
click at [529, 298] on link at bounding box center [527, 300] width 5 height 6
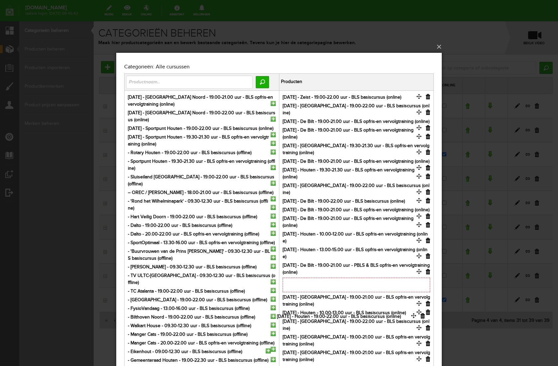
drag, startPoint x: 419, startPoint y: 103, endPoint x: 413, endPoint y: 322, distance: 219.4
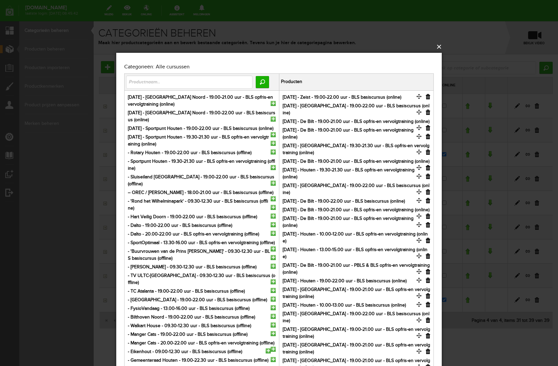
click at [440, 45] on button "×" at bounding box center [281, 47] width 326 height 15
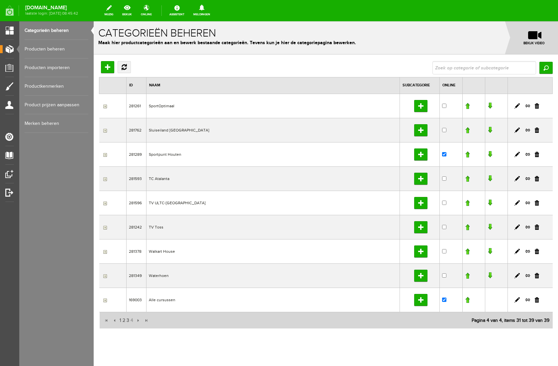
click at [45, 49] on link "Producten beheren" at bounding box center [57, 49] width 64 height 19
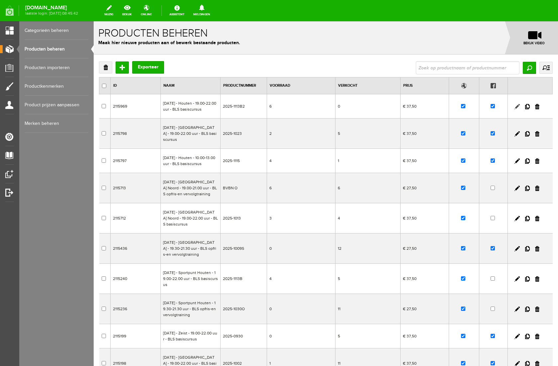
click at [516, 109] on link at bounding box center [517, 106] width 5 height 5
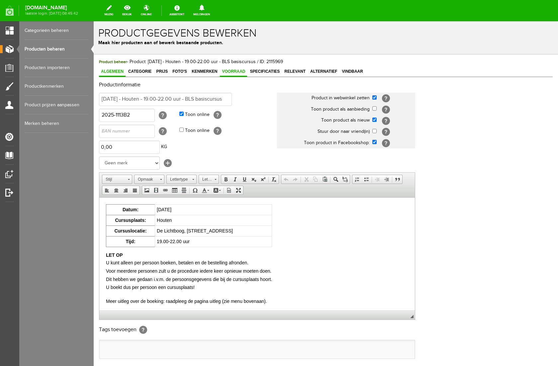
click at [241, 73] on span "Voorraad" at bounding box center [233, 71] width 27 height 5
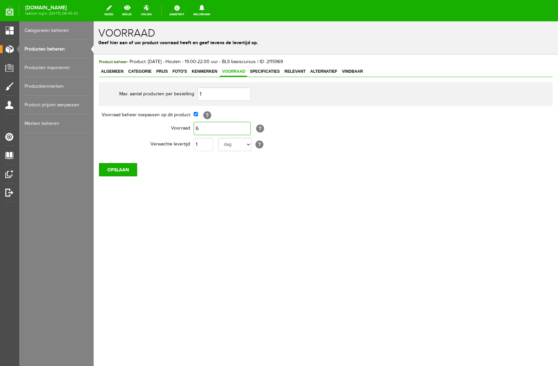
click at [217, 131] on input "6" at bounding box center [222, 128] width 57 height 13
type input "4"
drag, startPoint x: 213, startPoint y: 200, endPoint x: 173, endPoint y: 179, distance: 45.6
click at [211, 198] on div "Product beheer - Product: [DATE] - Houten - 19.00-22.00 uur - BLS basiscursus /…" at bounding box center [326, 140] width 465 height 171
click at [115, 170] on input "OPSLAAN" at bounding box center [118, 169] width 38 height 13
